Goal: Task Accomplishment & Management: Use online tool/utility

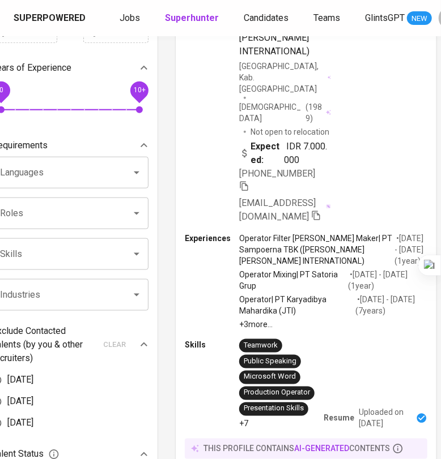
scroll to position [0, 31]
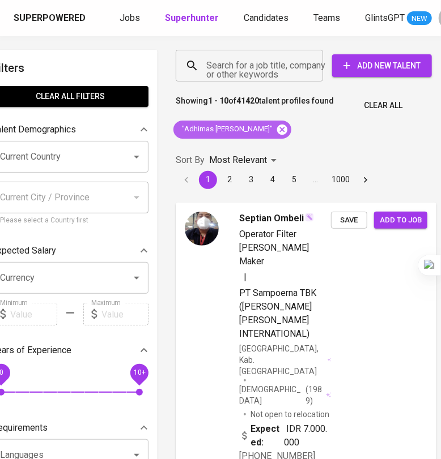
click at [276, 134] on icon at bounding box center [282, 129] width 12 height 12
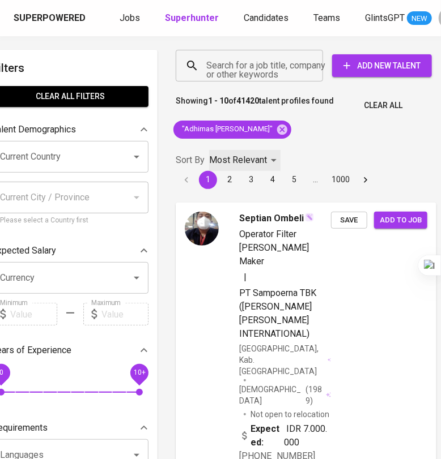
click at [269, 150] on div "Most Relevant" at bounding box center [244, 160] width 71 height 21
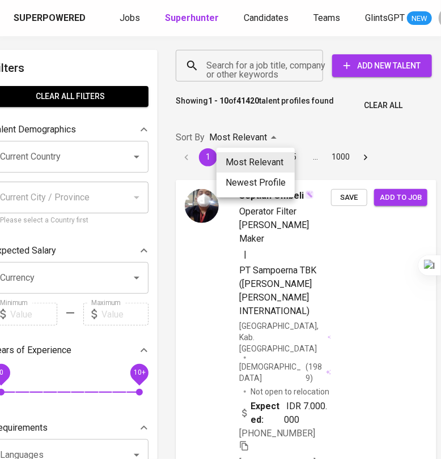
scroll to position [0, 20]
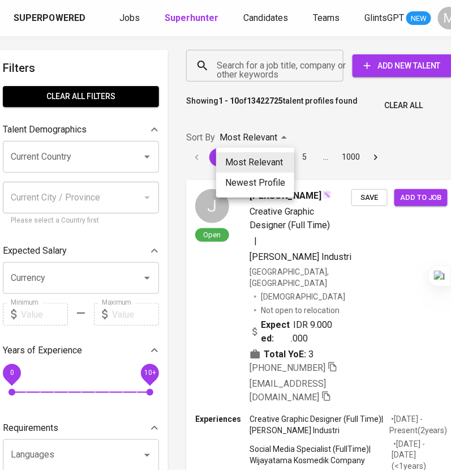
click at [250, 65] on div at bounding box center [225, 235] width 451 height 470
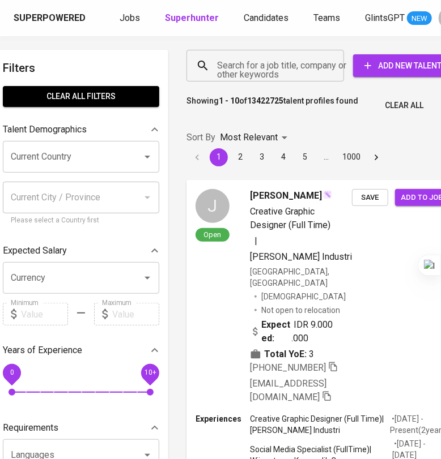
click at [243, 68] on input "Search for a job title, company or other keywords" at bounding box center [268, 66] width 108 height 22
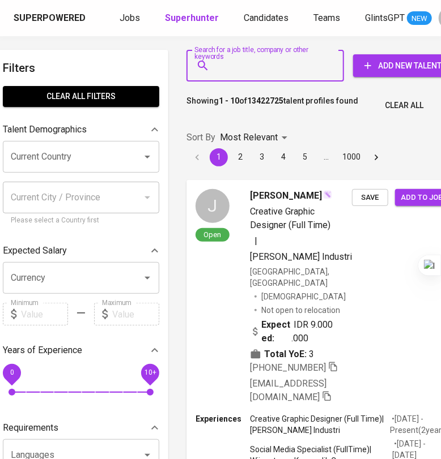
paste input "[EMAIL_ADDRESS][DOMAIN_NAME]"
type input "[EMAIL_ADDRESS][DOMAIN_NAME]"
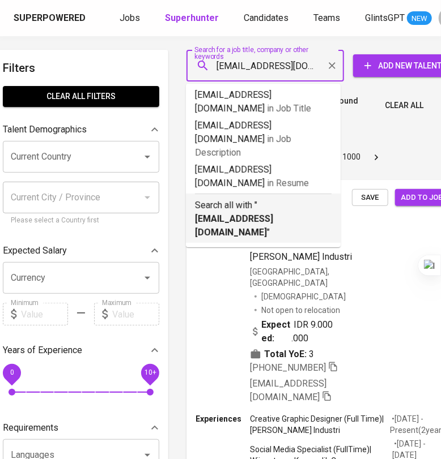
click at [258, 199] on p "Search all with " [EMAIL_ADDRESS][DOMAIN_NAME] "" at bounding box center [263, 219] width 137 height 41
